Goal: Task Accomplishment & Management: Manage account settings

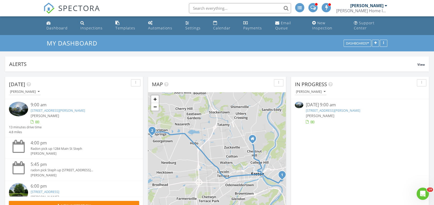
click at [322, 110] on link "316 Ann St, Phillipsburg, NJ 08865" at bounding box center [333, 110] width 54 height 5
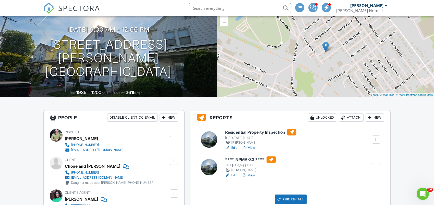
scroll to position [51, 0]
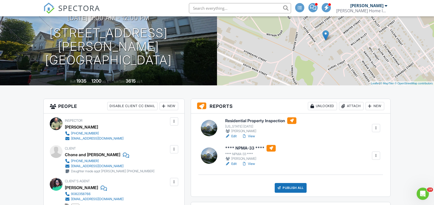
click at [233, 166] on link "Edit" at bounding box center [230, 163] width 11 height 5
click at [234, 138] on link "Edit" at bounding box center [230, 135] width 11 height 5
